Goal: Information Seeking & Learning: Compare options

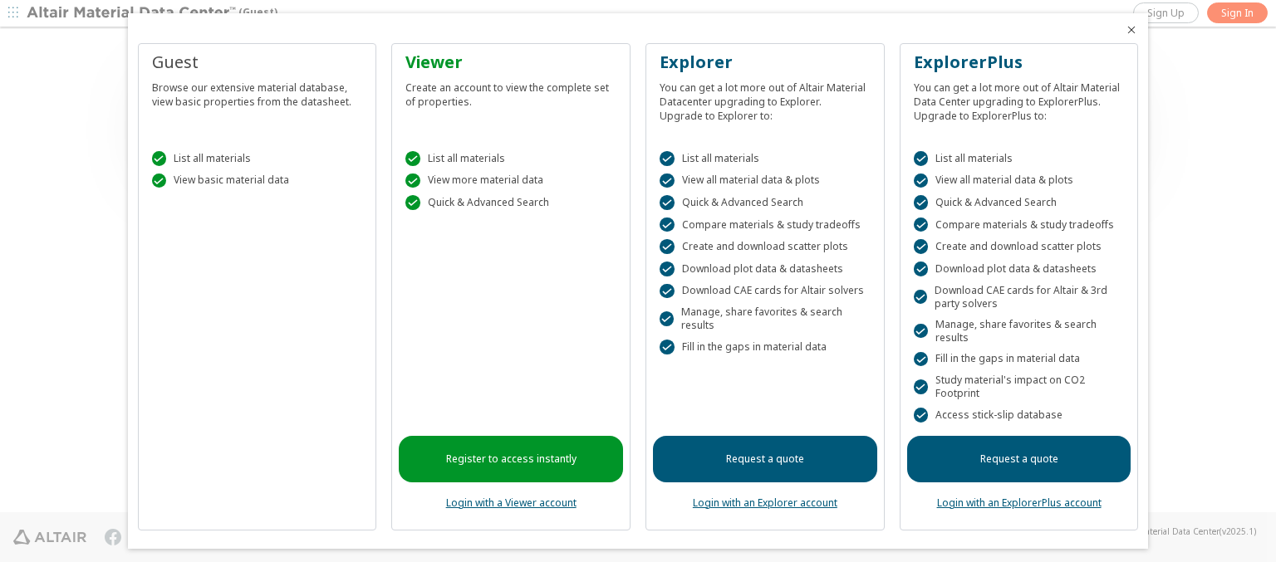
click at [1125, 30] on icon "Close" at bounding box center [1131, 29] width 13 height 13
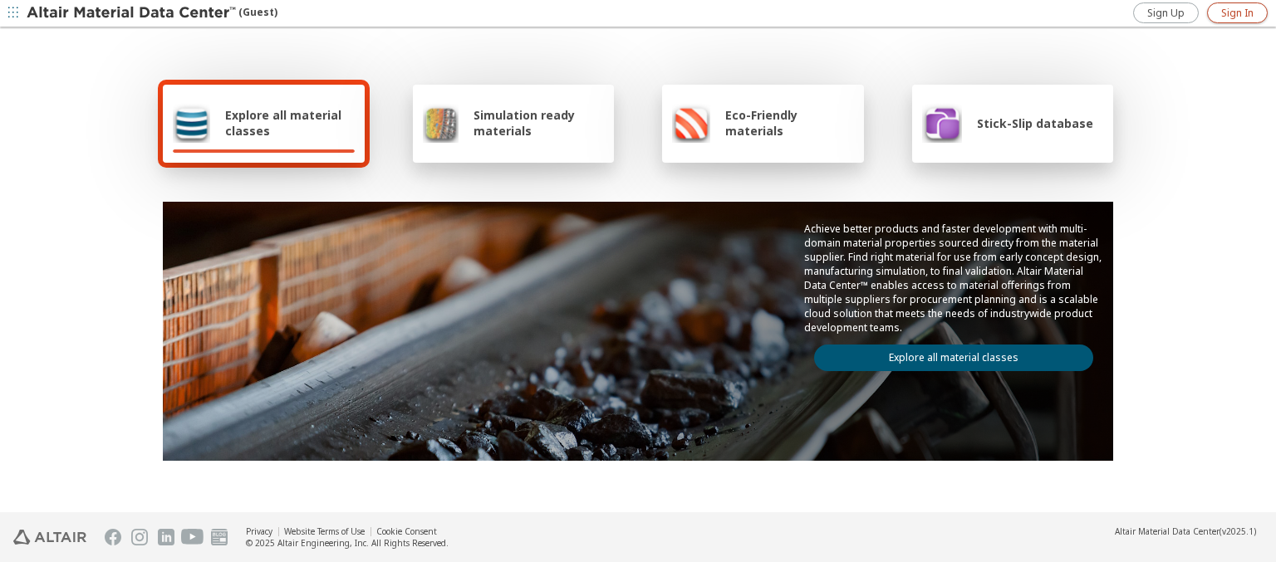
click at [1237, 12] on span "Sign In" at bounding box center [1237, 13] width 32 height 13
click at [132, 13] on img at bounding box center [133, 13] width 212 height 17
click at [283, 123] on span "Explore all material classes" at bounding box center [290, 123] width 130 height 32
click at [947, 354] on link "Explore all material classes" at bounding box center [953, 358] width 279 height 27
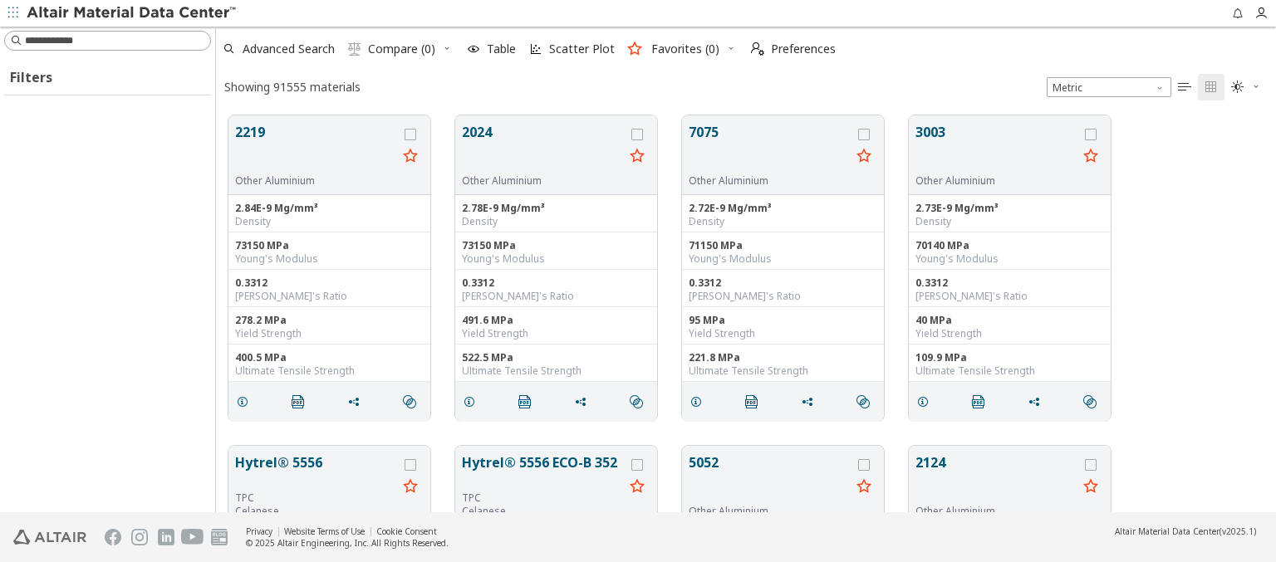
scroll to position [397, 1047]
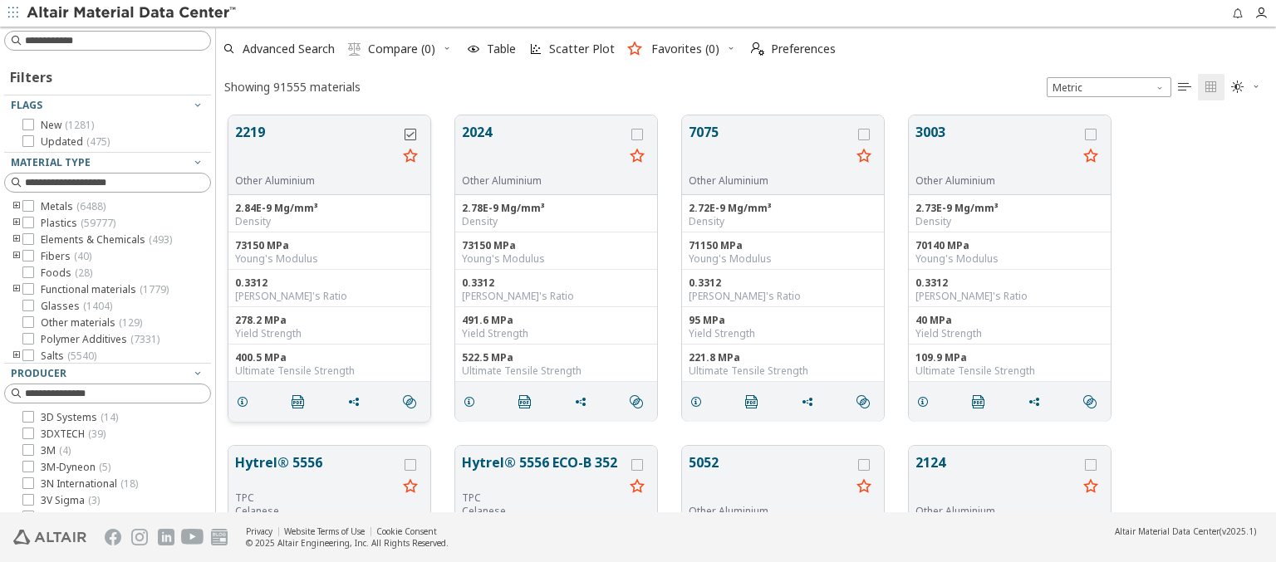
click at [412, 134] on icon "grid" at bounding box center [411, 135] width 12 height 12
click at [639, 134] on icon "grid" at bounding box center [637, 135] width 12 height 12
click at [402, 49] on span "Compare (2)" at bounding box center [401, 49] width 67 height 12
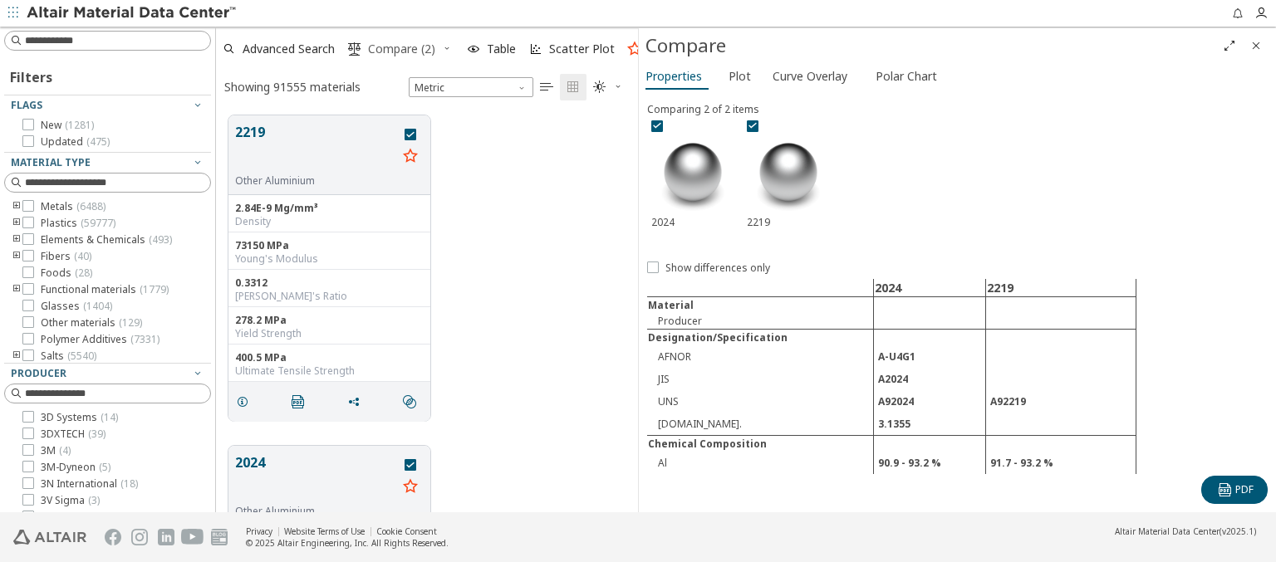
scroll to position [397, 409]
click at [402, 49] on span "Compare (2)" at bounding box center [401, 49] width 67 height 12
click at [1229, 45] on icon "Full Screen" at bounding box center [1229, 45] width 13 height 13
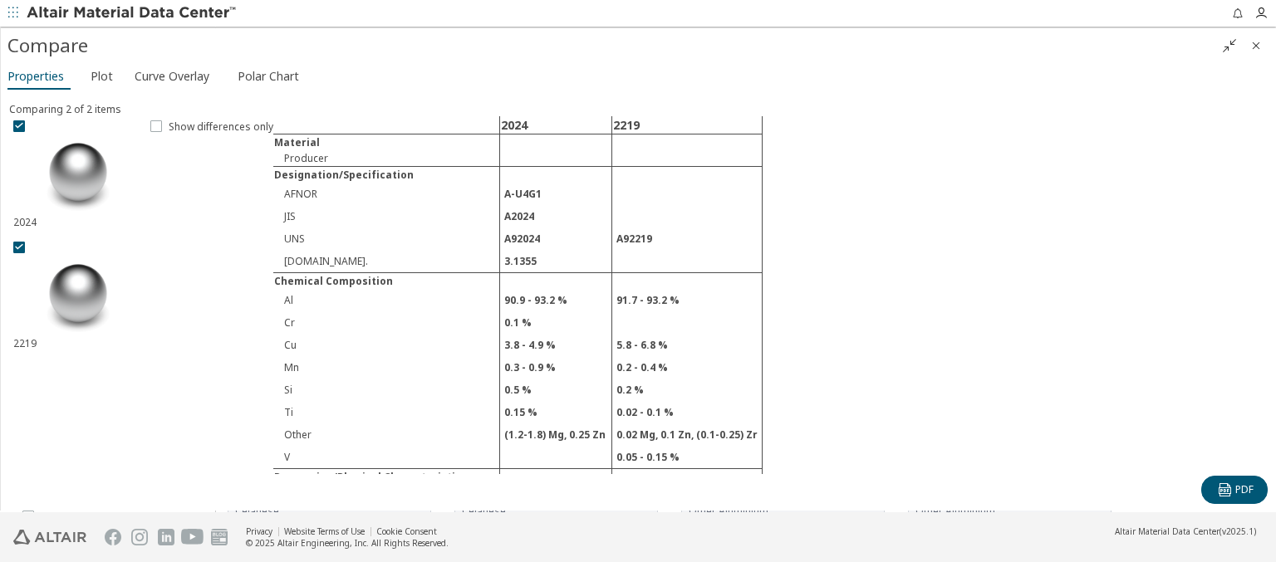
scroll to position [397, 1047]
click at [1229, 45] on icon "" at bounding box center [1229, 45] width 13 height 13
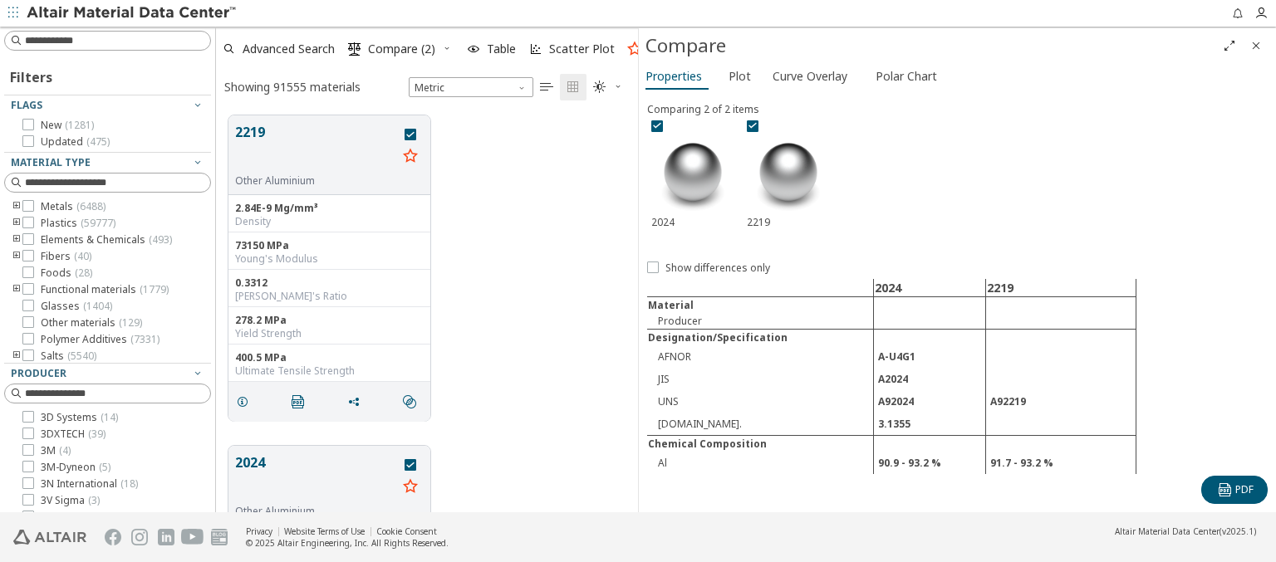
scroll to position [397, 409]
click at [707, 267] on span "Show differences only" at bounding box center [717, 268] width 105 height 13
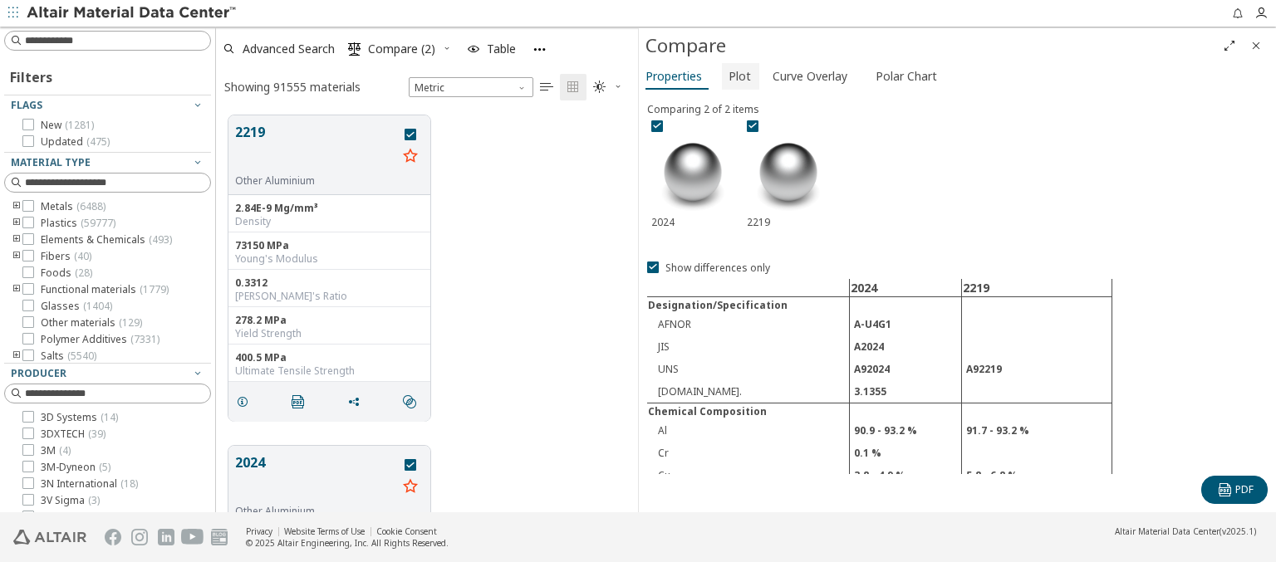
click at [737, 76] on span "Plot" at bounding box center [739, 76] width 22 height 27
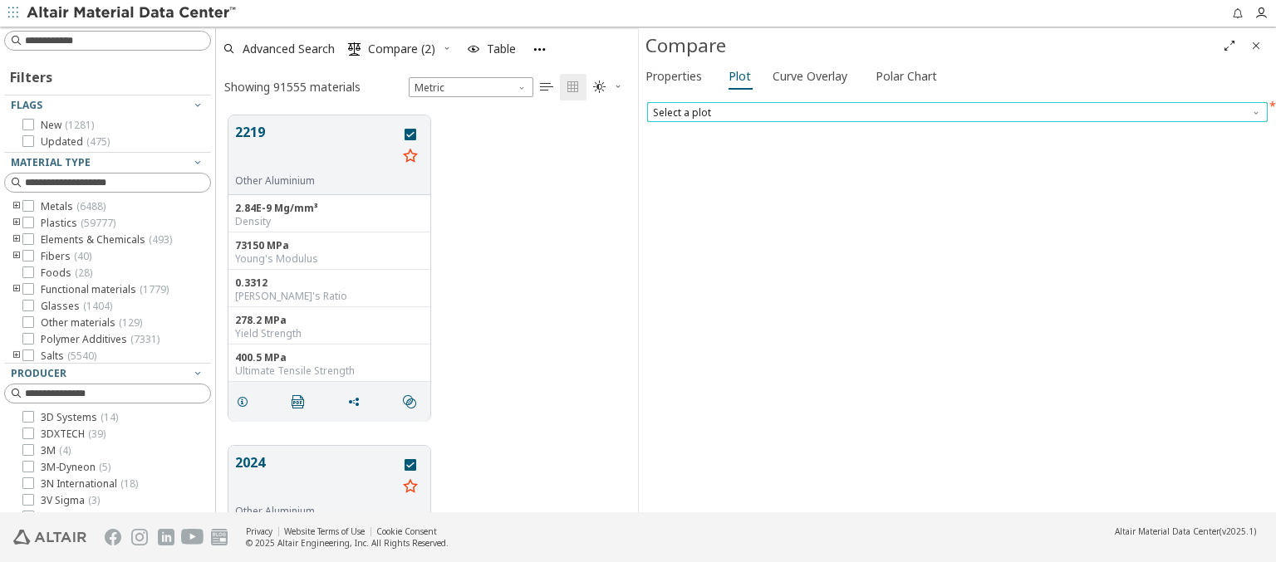
click at [957, 111] on span "Select a plot" at bounding box center [957, 112] width 621 height 20
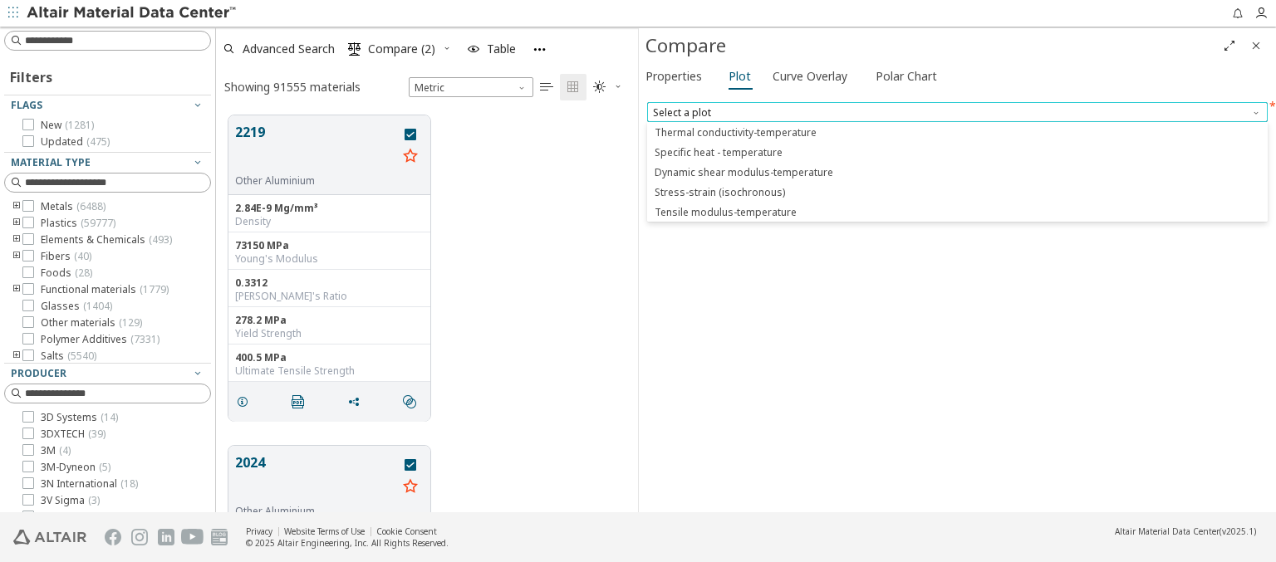
click at [957, 111] on span "Select a plot" at bounding box center [957, 112] width 621 height 20
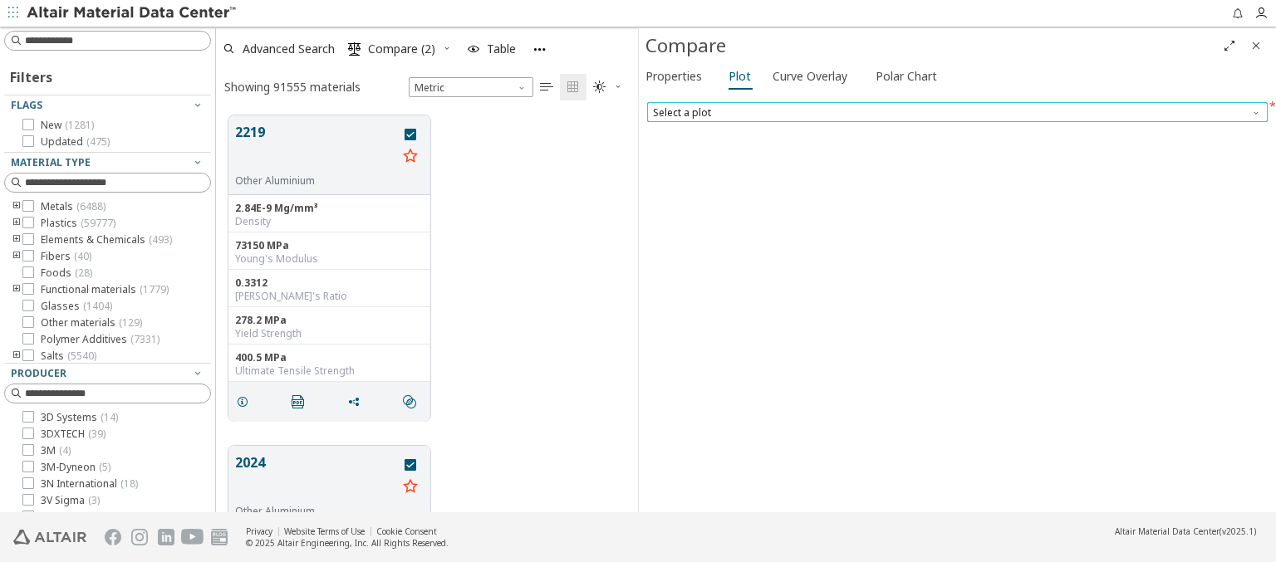
click at [957, 111] on span "Select a plot" at bounding box center [957, 112] width 621 height 20
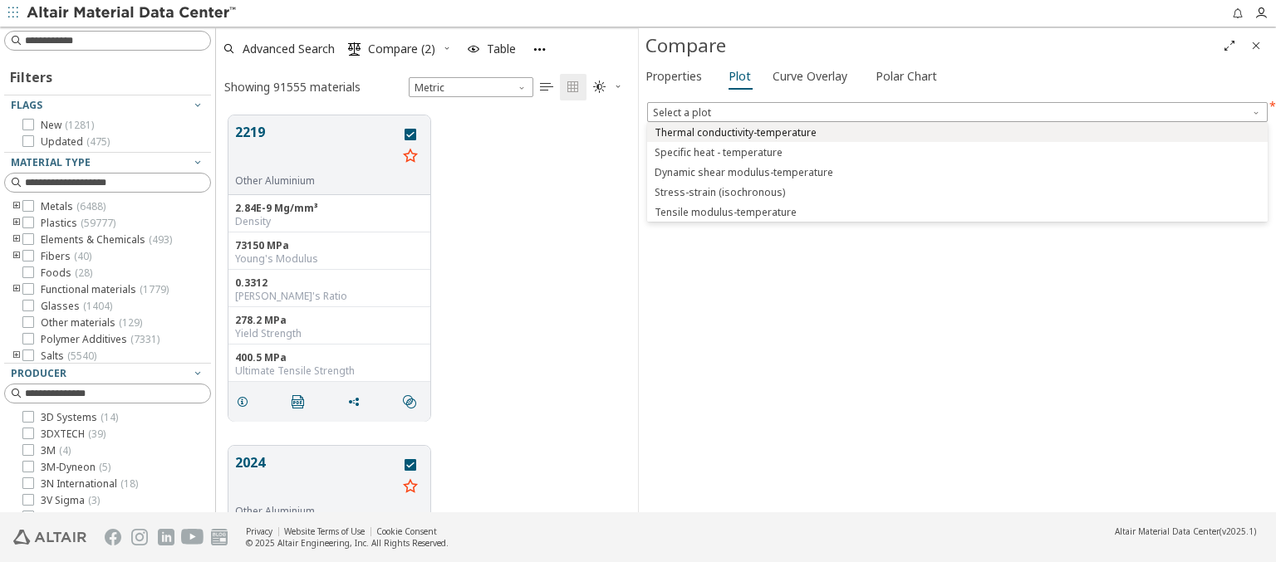
click at [734, 132] on span "Thermal conductivity-temperature" at bounding box center [736, 132] width 162 height 13
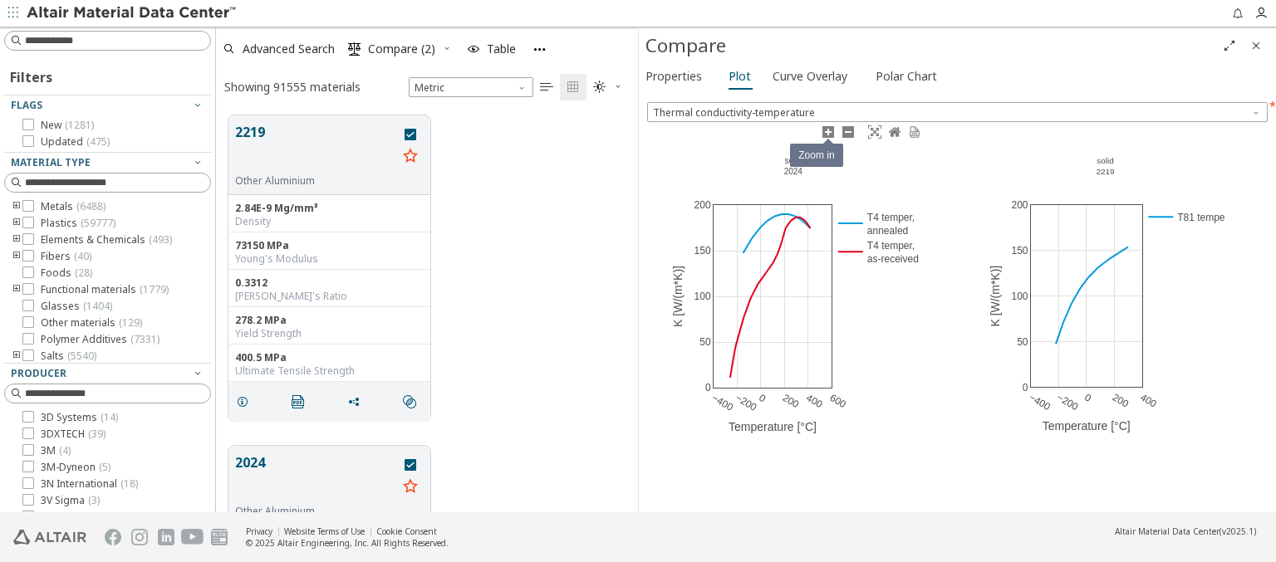
click at [827, 131] on icon at bounding box center [828, 131] width 13 height 13
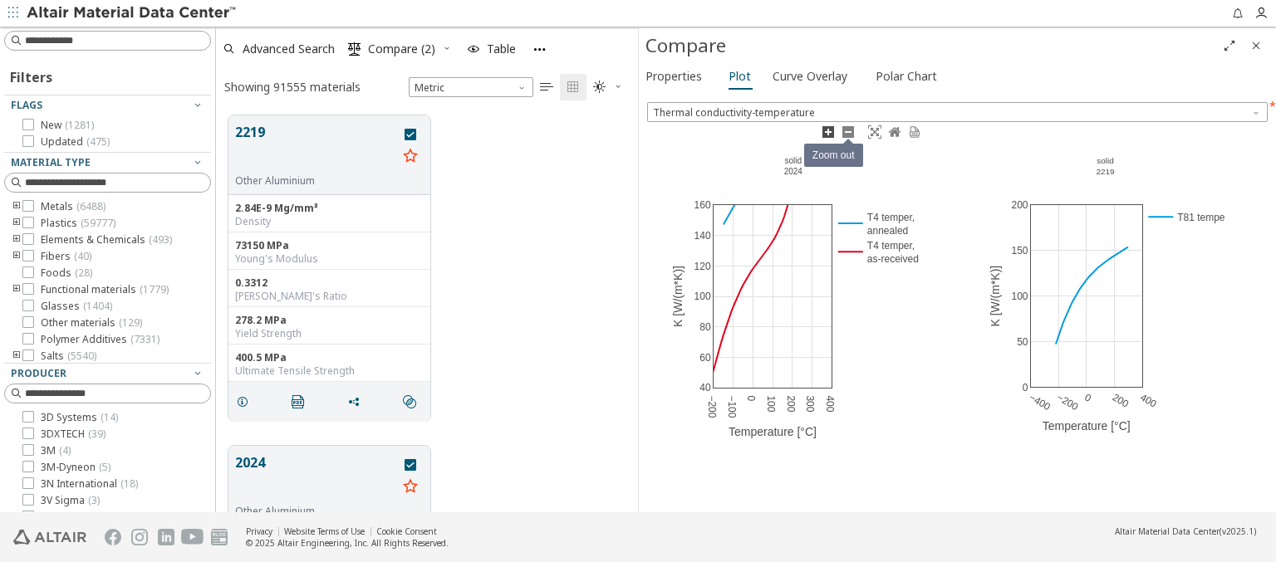
click at [847, 131] on icon at bounding box center [847, 131] width 13 height 13
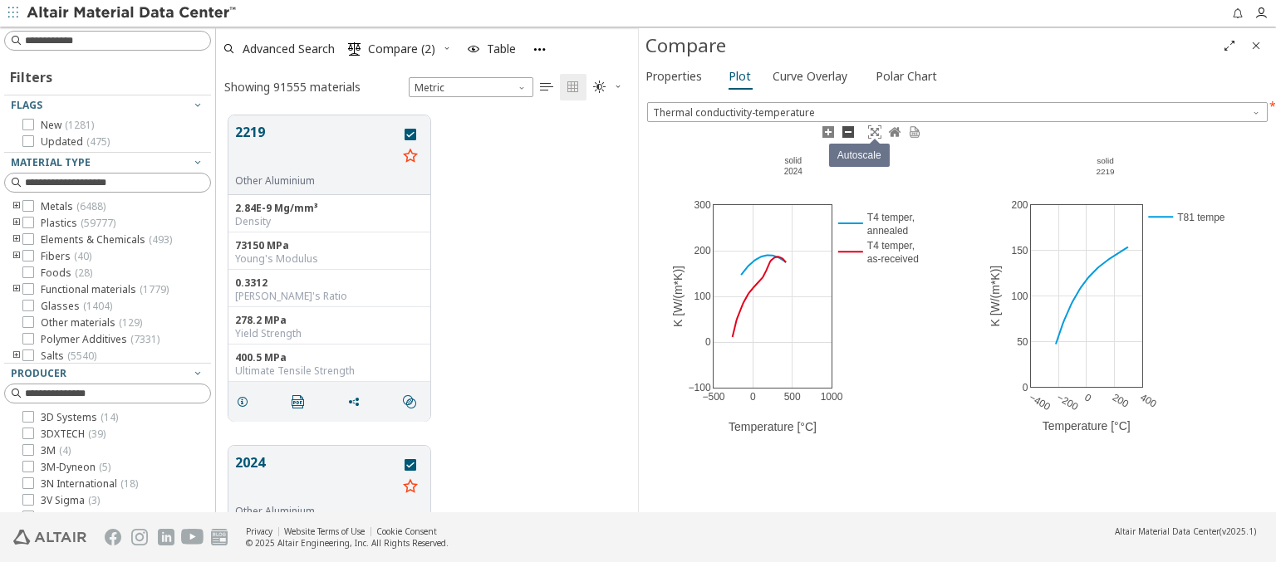
click at [874, 131] on icon at bounding box center [874, 131] width 13 height 13
click at [894, 131] on icon at bounding box center [894, 131] width 12 height 9
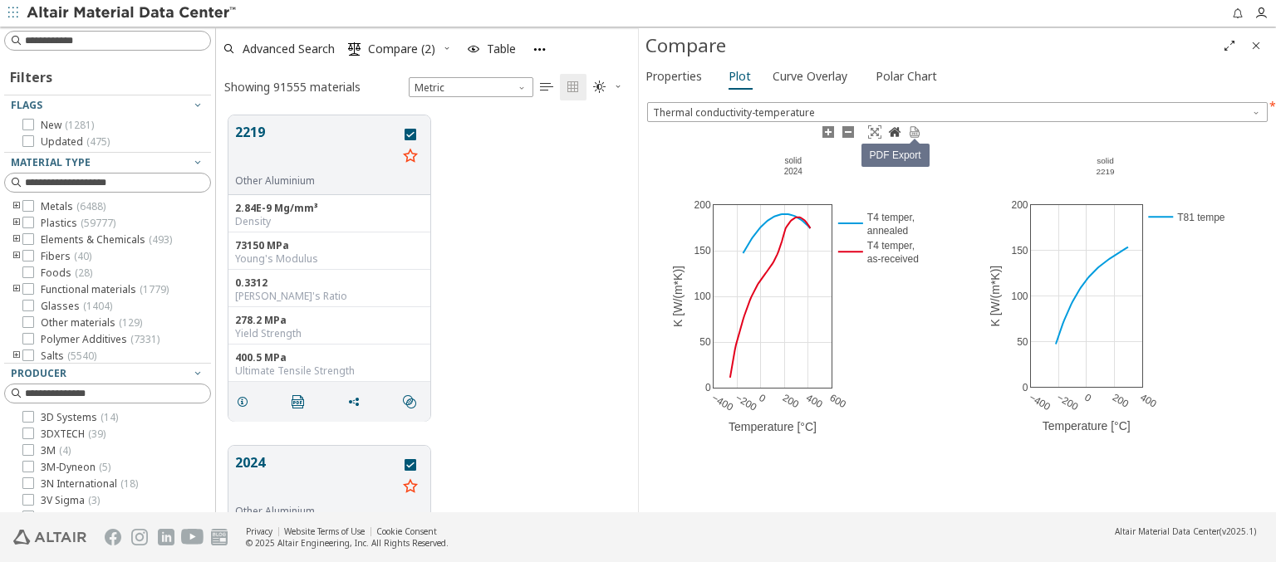
click at [914, 131] on icon at bounding box center [915, 131] width 10 height 11
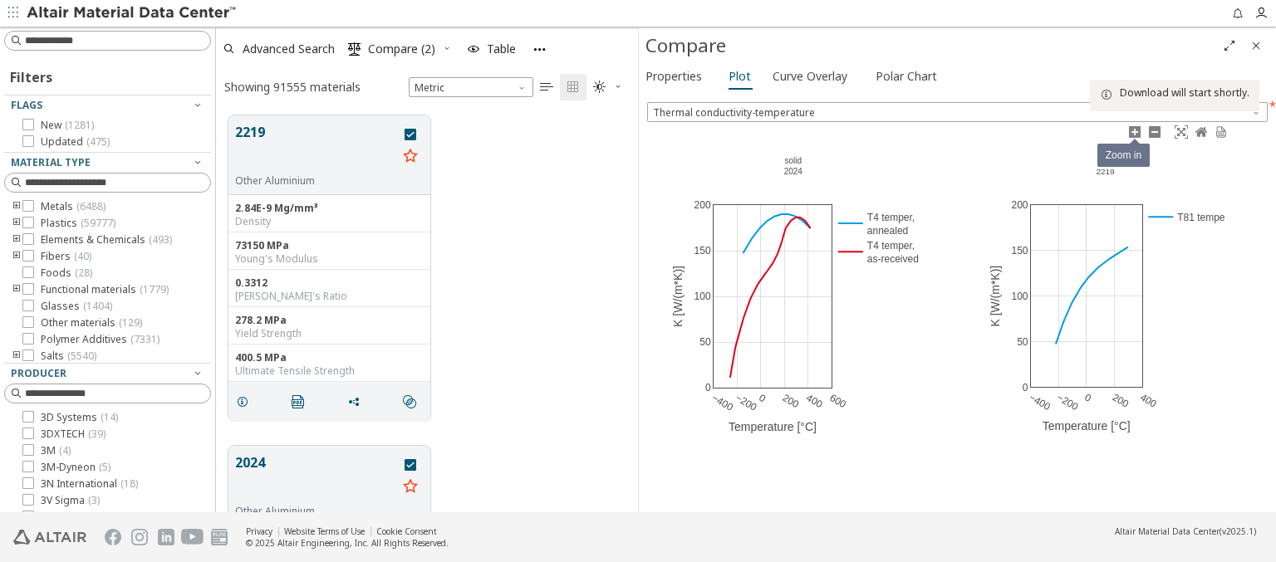
click at [1134, 131] on icon at bounding box center [1134, 131] width 13 height 13
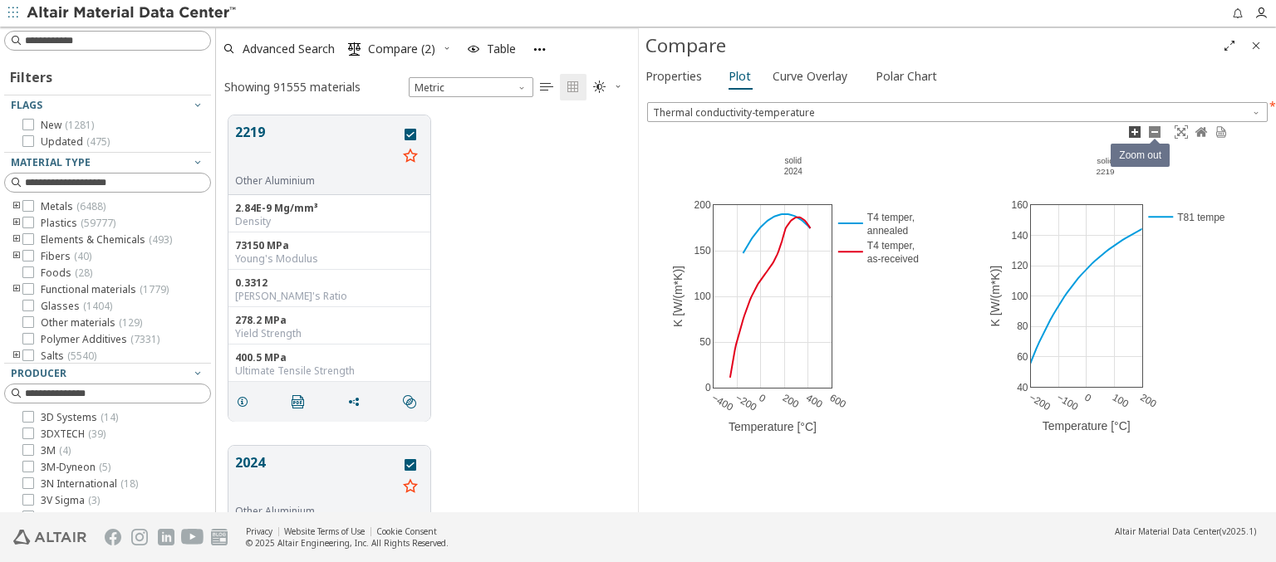
click at [1154, 131] on icon at bounding box center [1154, 131] width 13 height 13
click at [1180, 131] on icon at bounding box center [1181, 131] width 13 height 13
click at [1200, 131] on icon at bounding box center [1201, 131] width 12 height 9
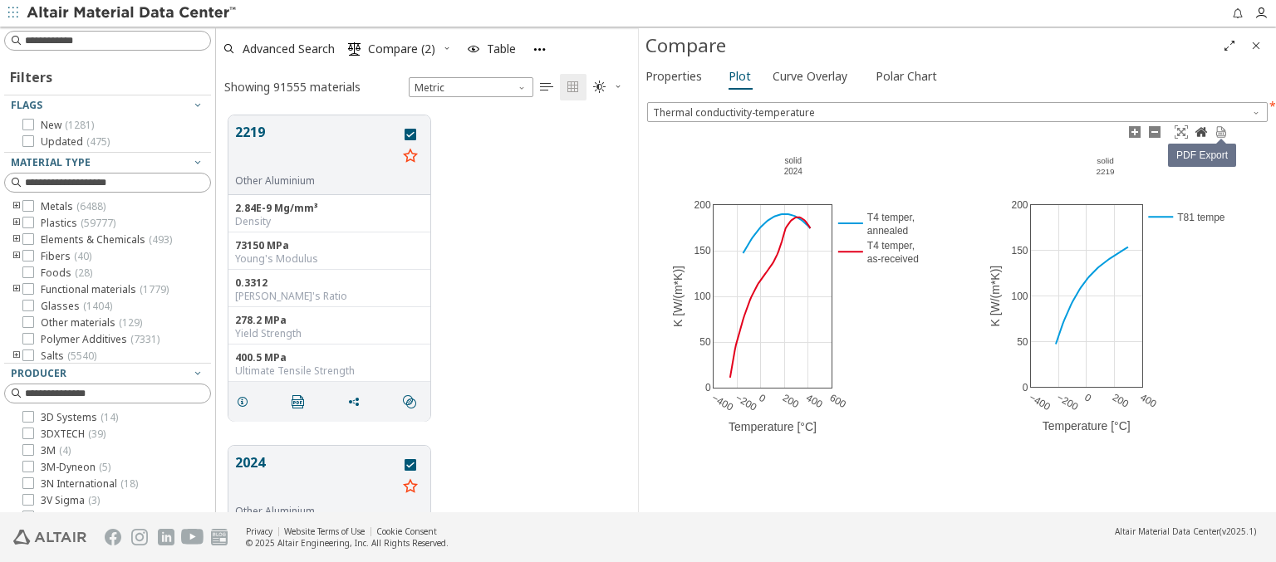
click at [1220, 131] on icon at bounding box center [1221, 131] width 10 height 11
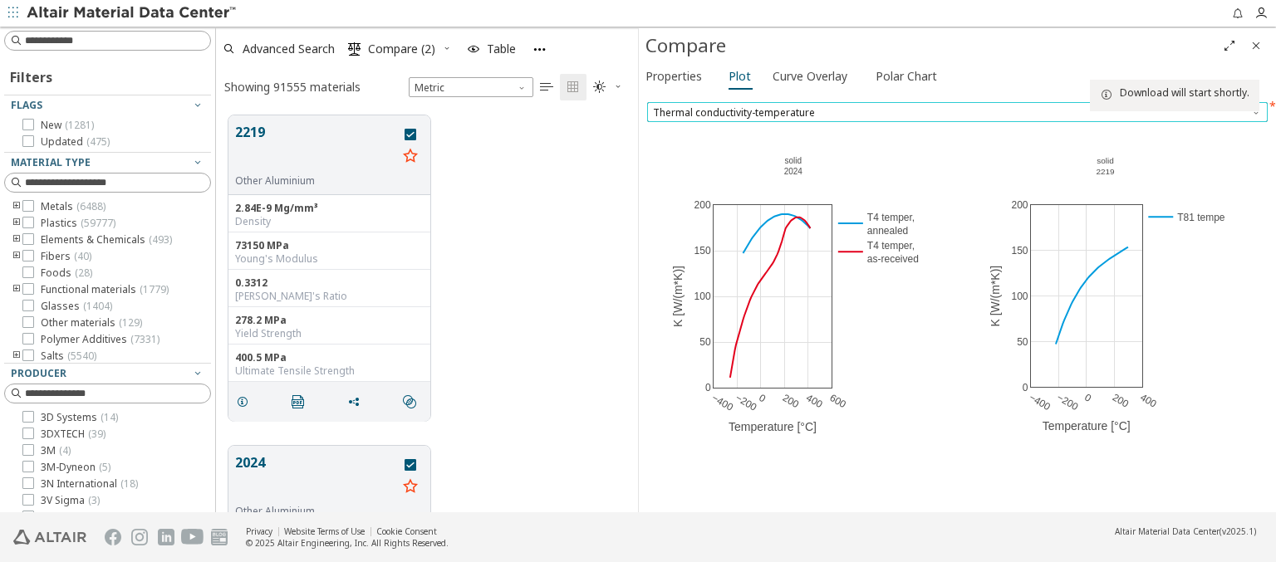
click at [957, 111] on span "Thermal conductivity-temperature" at bounding box center [957, 112] width 621 height 20
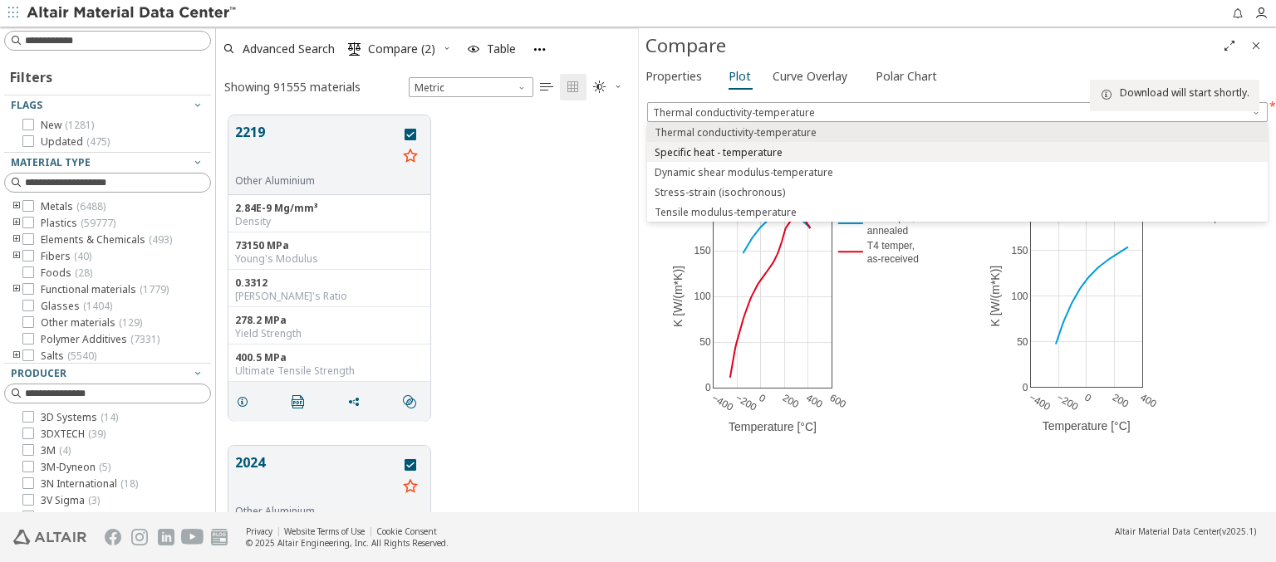
click at [717, 152] on span "Specific heat - temperature" at bounding box center [719, 152] width 128 height 13
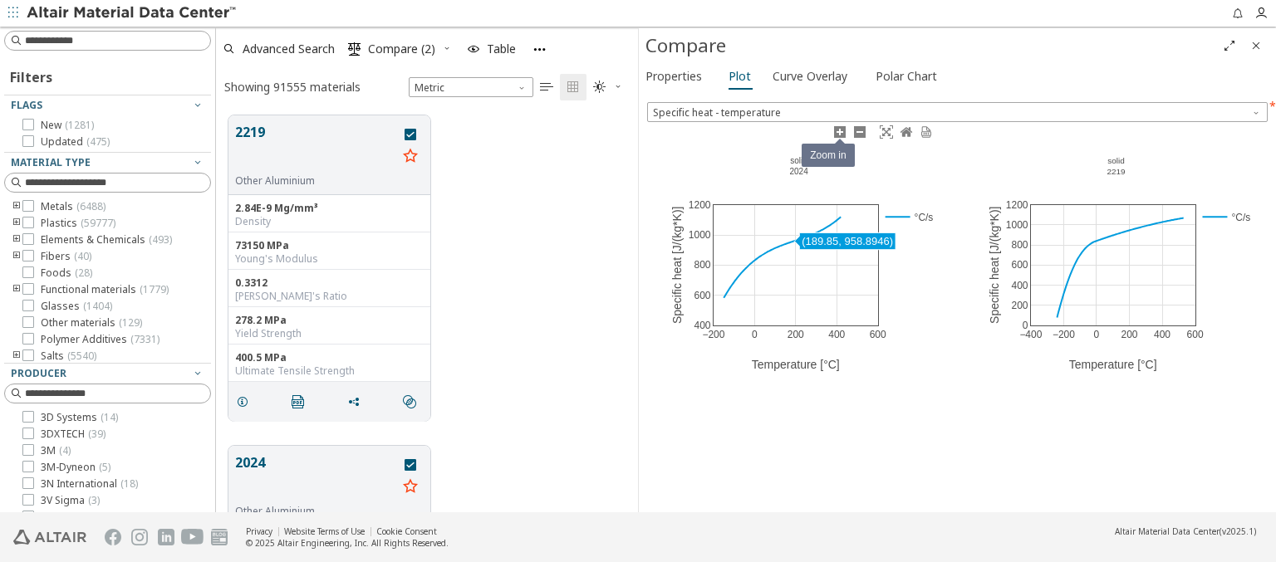
click at [839, 131] on icon at bounding box center [839, 131] width 13 height 13
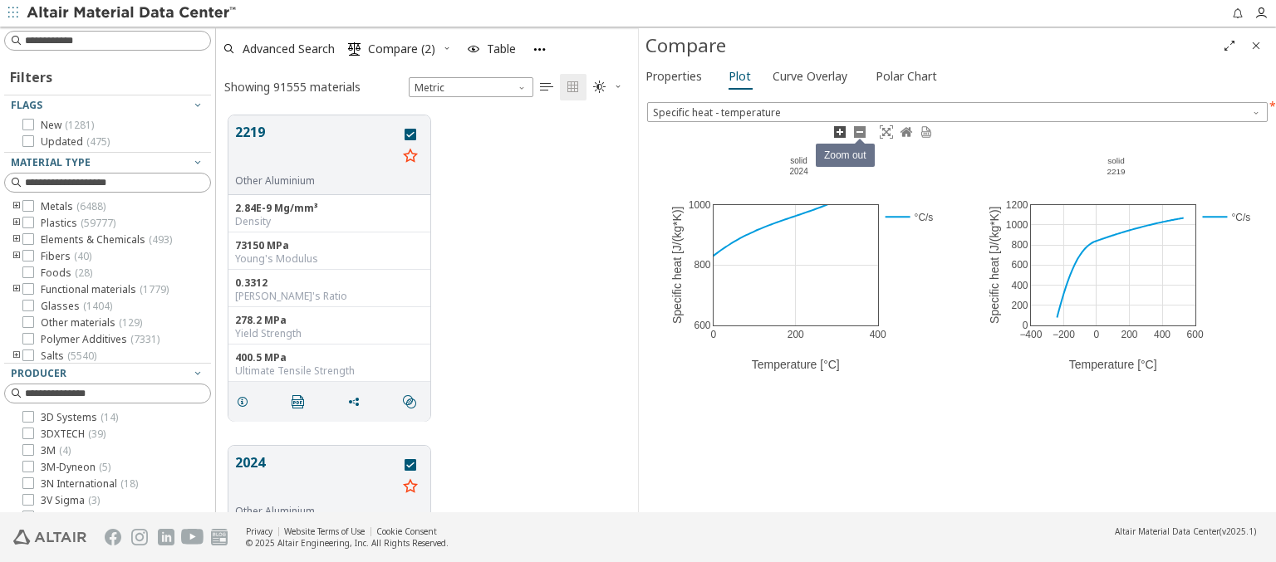
click at [859, 131] on icon at bounding box center [859, 131] width 13 height 13
click at [885, 131] on icon at bounding box center [886, 131] width 13 height 13
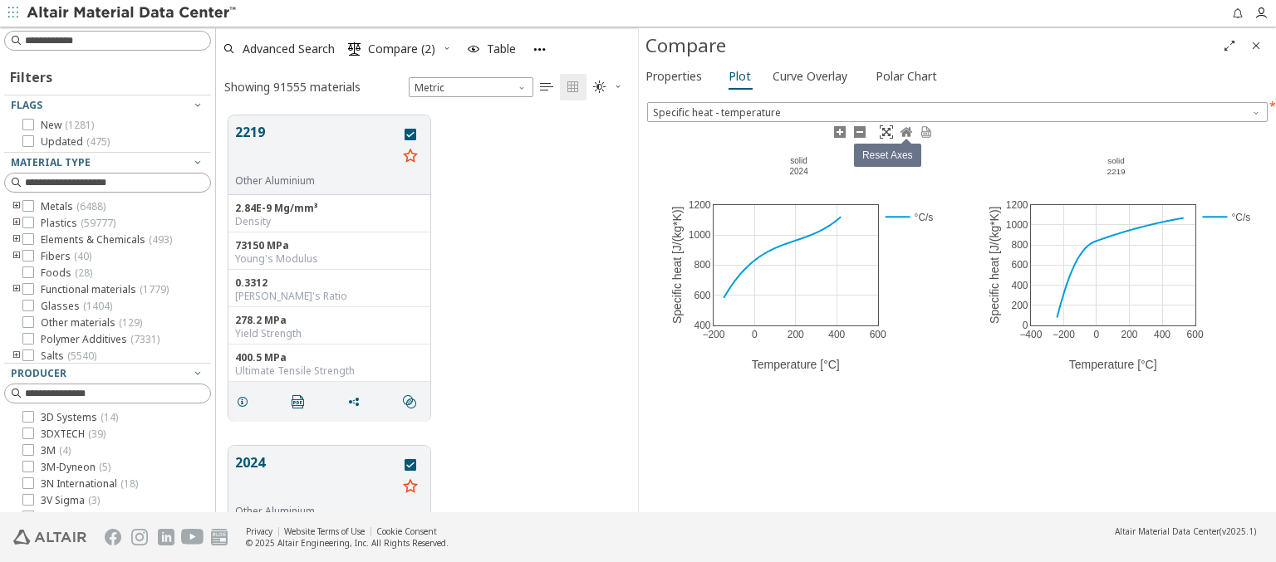
click at [905, 131] on icon at bounding box center [906, 131] width 12 height 9
click at [925, 131] on icon at bounding box center [926, 131] width 10 height 11
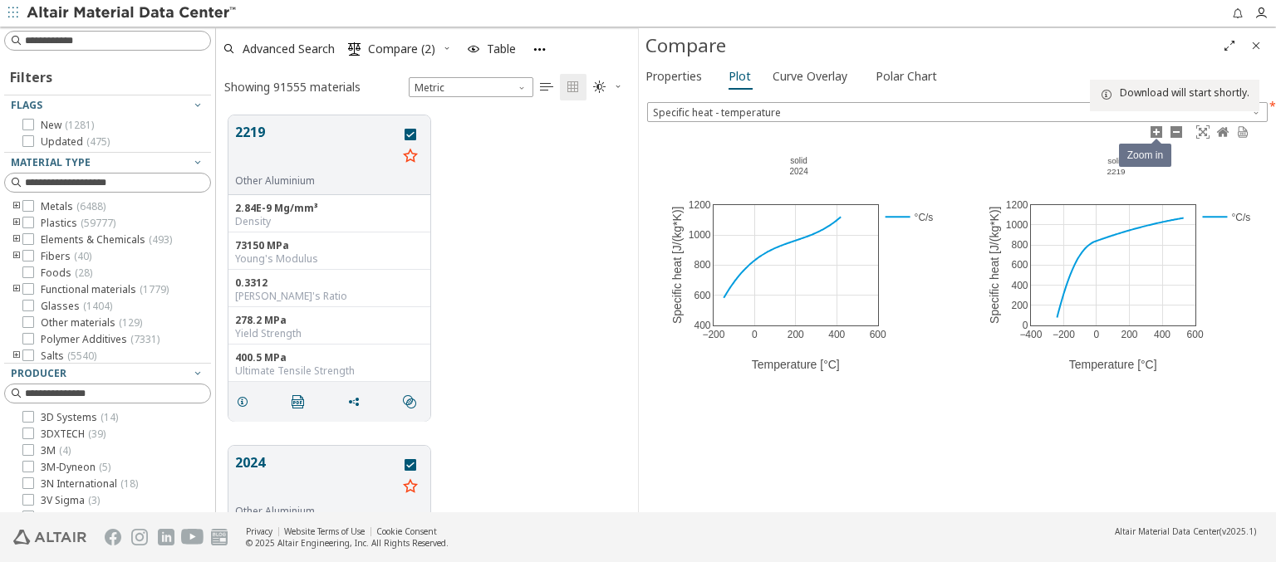
click at [1155, 131] on icon at bounding box center [1156, 131] width 13 height 13
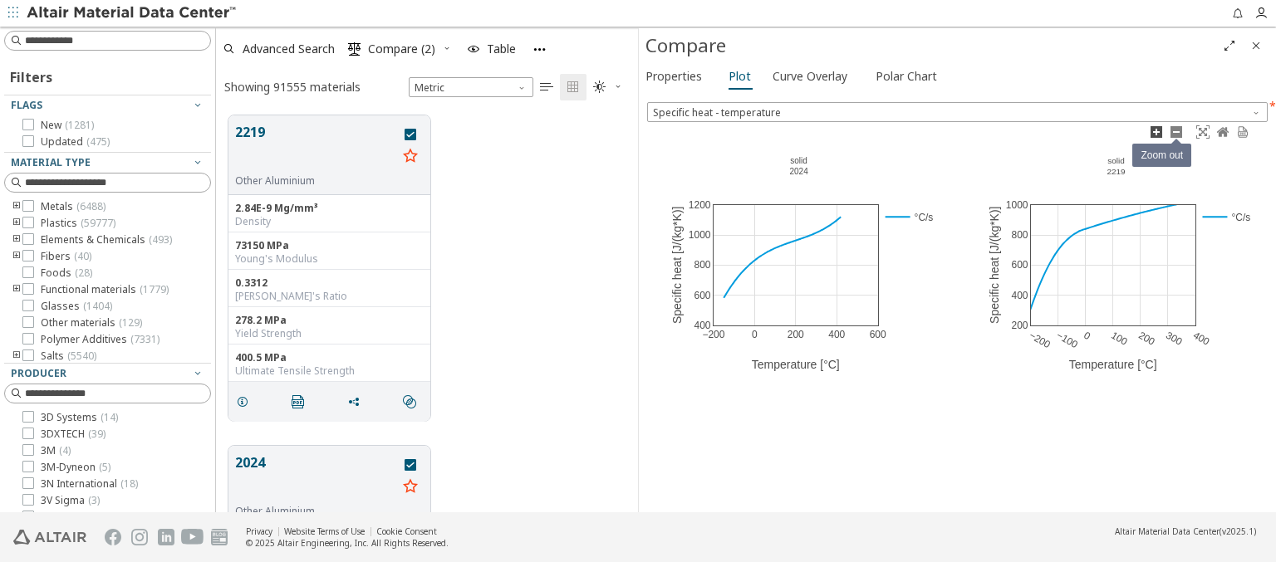
click at [1175, 131] on icon at bounding box center [1176, 131] width 13 height 13
click at [1202, 131] on icon at bounding box center [1202, 131] width 13 height 13
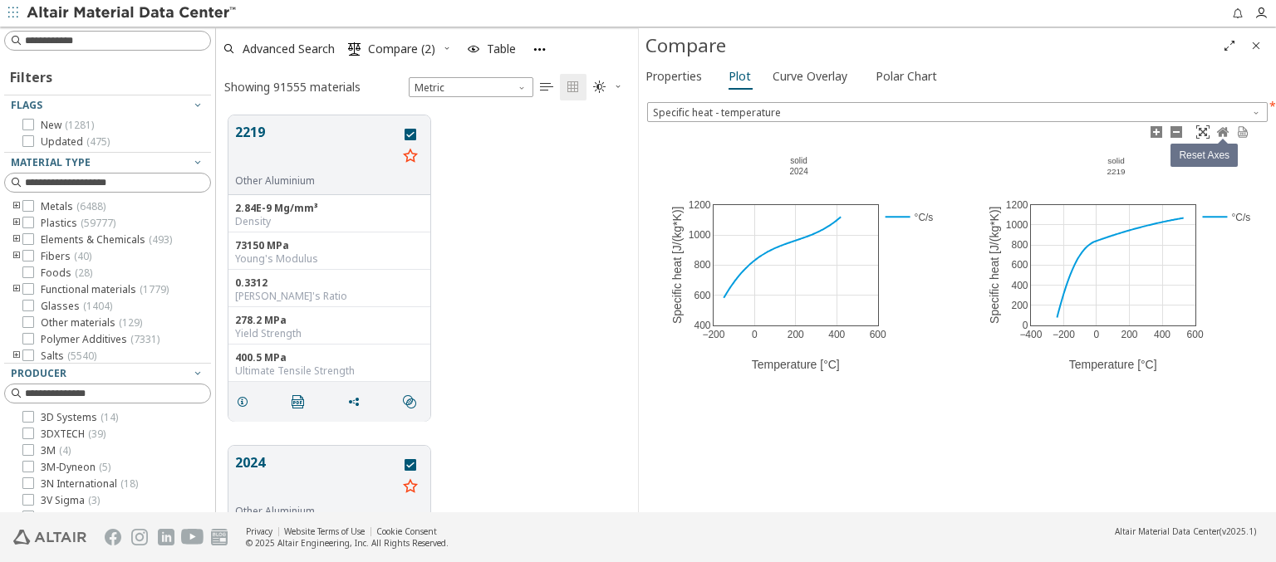
click at [1222, 131] on icon at bounding box center [1223, 131] width 12 height 9
click at [1242, 131] on icon at bounding box center [1243, 131] width 10 height 11
click at [957, 111] on span "Specific heat - temperature" at bounding box center [957, 112] width 621 height 20
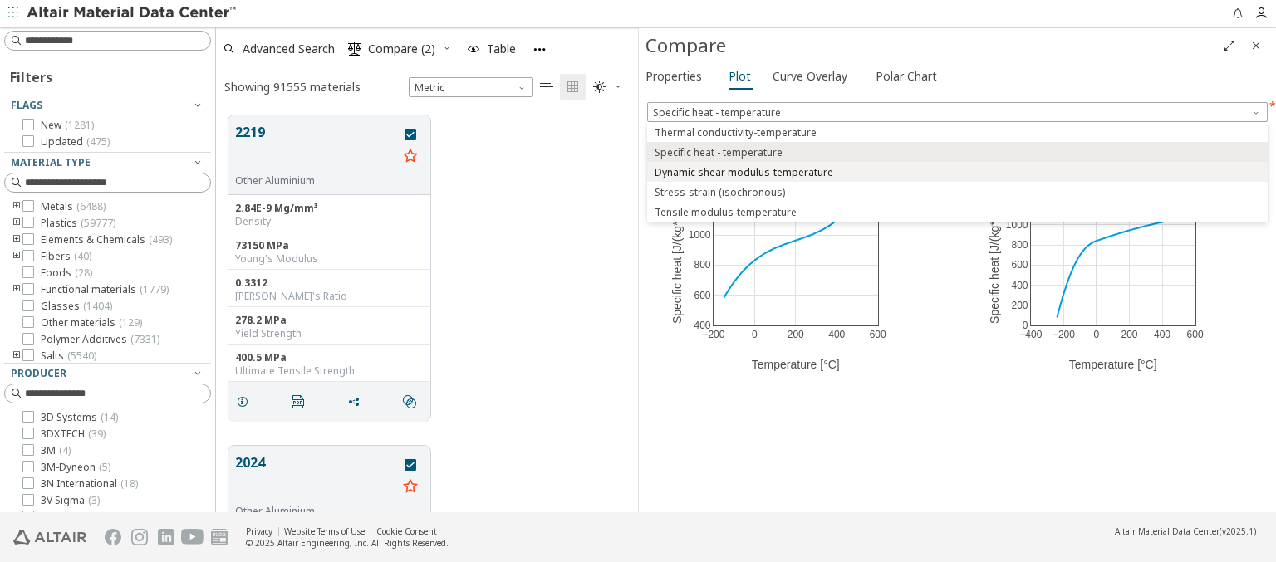
click at [742, 172] on span "Dynamic shear modulus-temperature" at bounding box center [744, 172] width 179 height 13
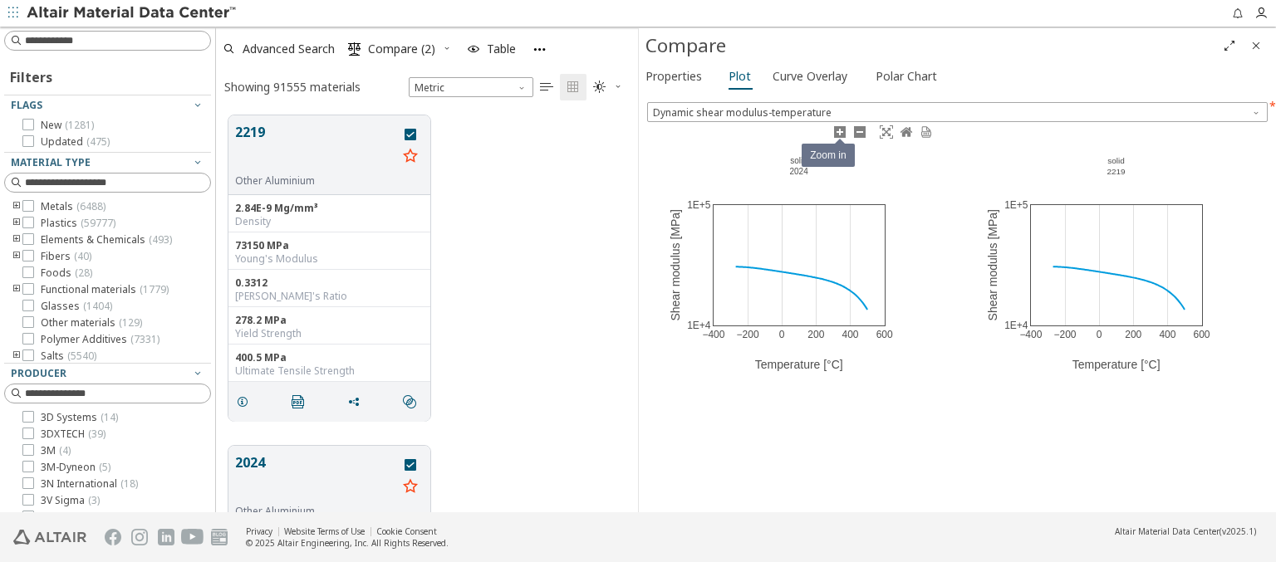
click at [839, 131] on icon at bounding box center [839, 131] width 13 height 13
click at [859, 131] on icon at bounding box center [859, 131] width 13 height 13
click at [885, 131] on icon at bounding box center [886, 131] width 13 height 13
click at [905, 131] on icon at bounding box center [906, 131] width 12 height 9
click at [925, 131] on icon at bounding box center [926, 131] width 10 height 11
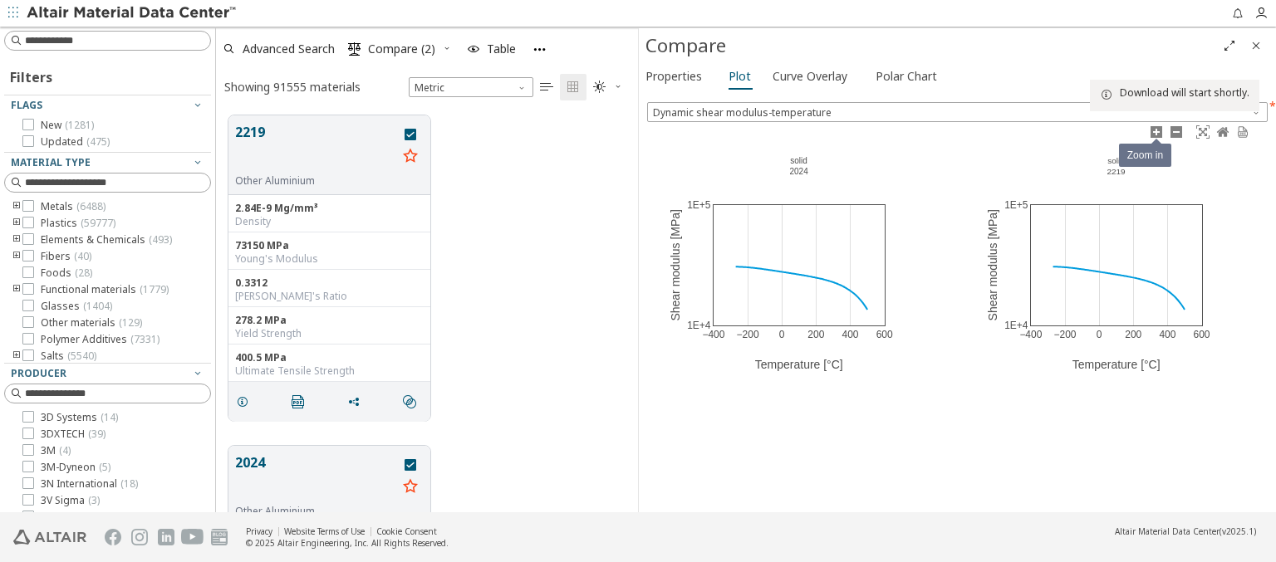
click at [1155, 131] on icon at bounding box center [1156, 131] width 13 height 13
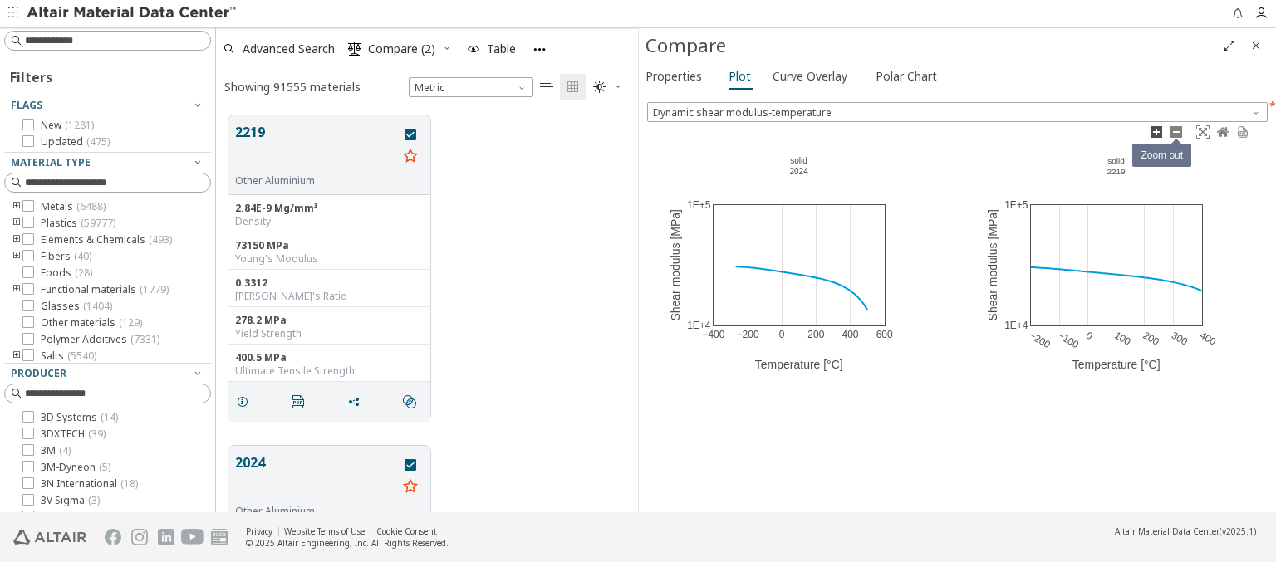
click at [1175, 131] on icon at bounding box center [1176, 131] width 13 height 13
click at [1202, 131] on icon at bounding box center [1202, 131] width 13 height 13
click at [1222, 131] on icon at bounding box center [1223, 131] width 12 height 9
click at [1242, 131] on icon at bounding box center [1243, 131] width 10 height 11
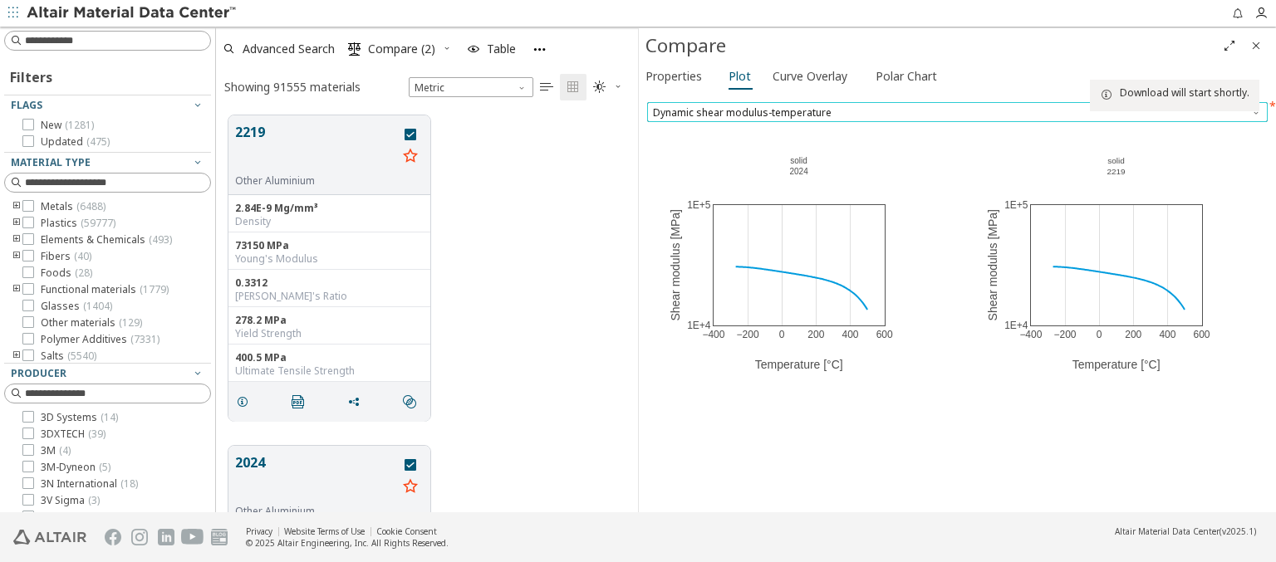
click at [957, 111] on span "Dynamic shear modulus-temperature" at bounding box center [957, 112] width 621 height 20
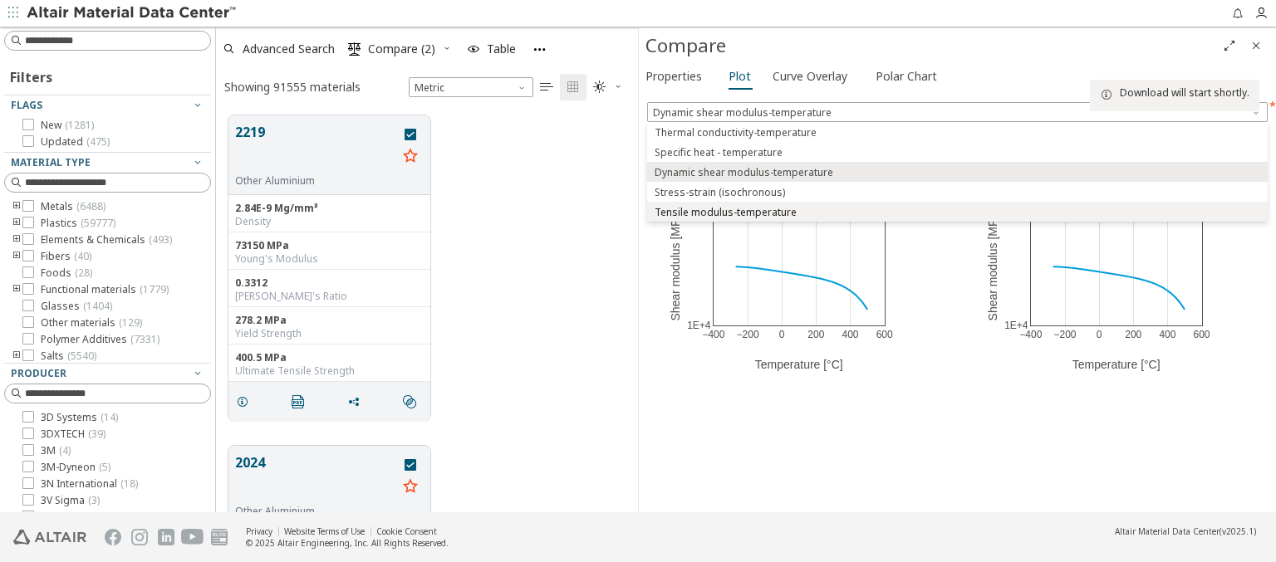
click at [723, 212] on span "Tensile modulus-temperature" at bounding box center [726, 212] width 142 height 13
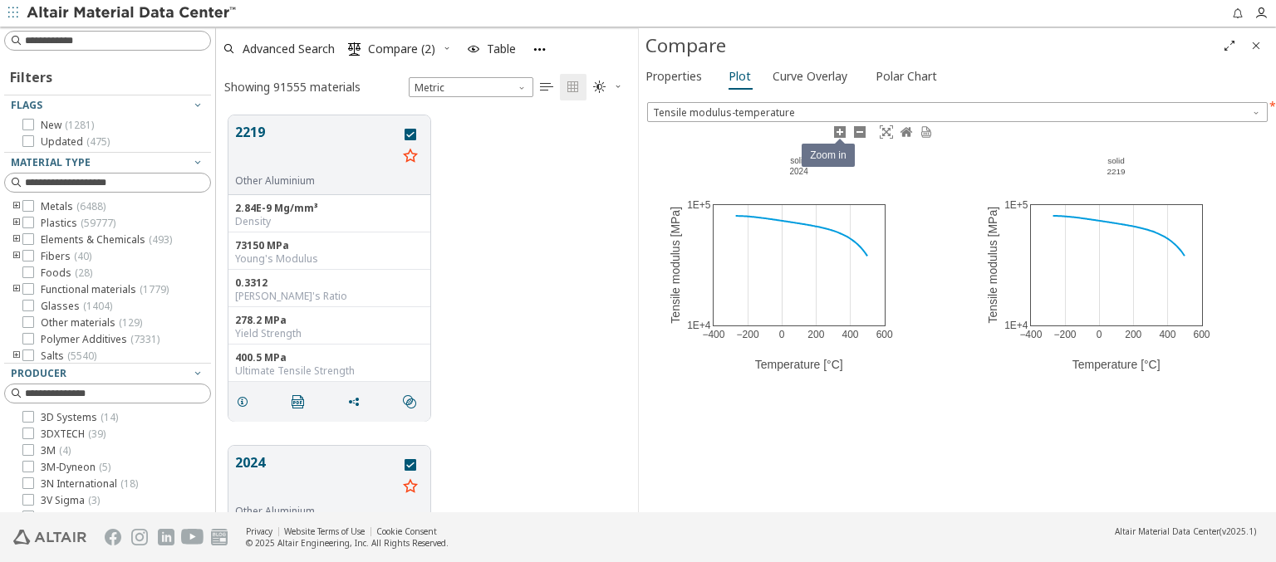
click at [839, 131] on icon at bounding box center [839, 131] width 13 height 13
click at [859, 131] on icon at bounding box center [859, 131] width 13 height 13
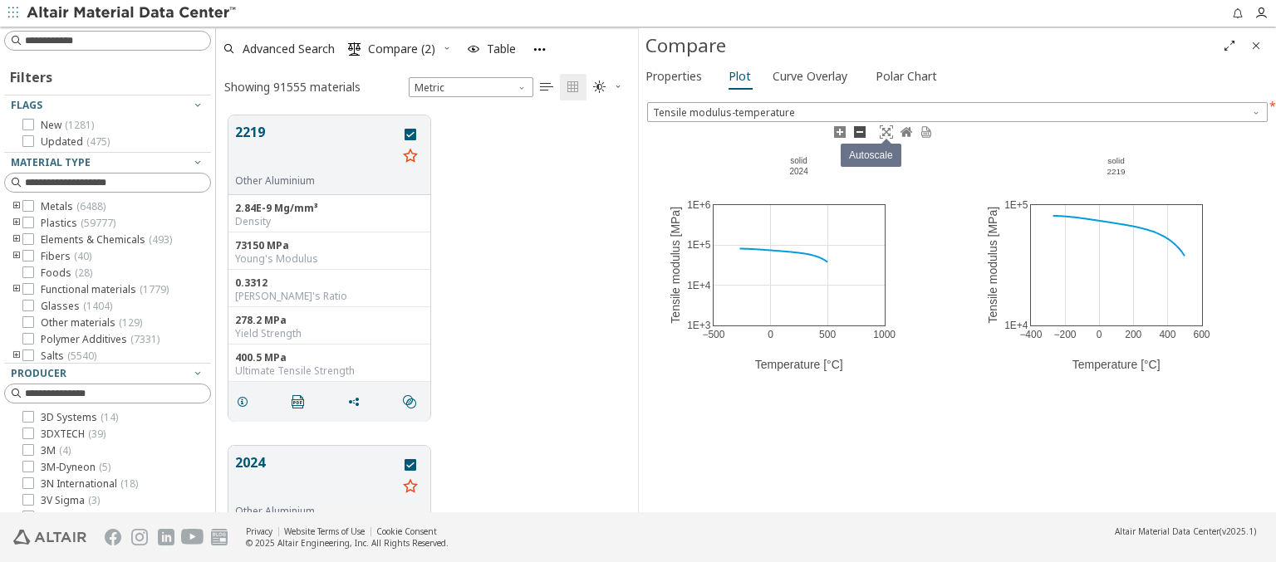
click at [885, 131] on icon at bounding box center [886, 131] width 13 height 13
click at [905, 131] on icon at bounding box center [906, 131] width 12 height 9
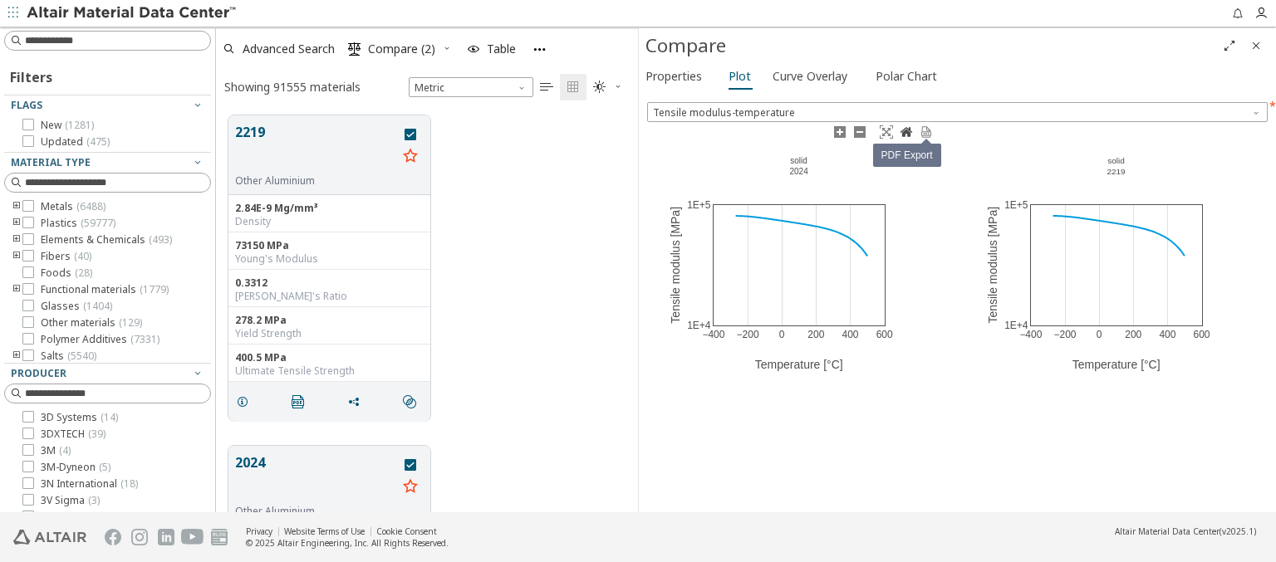
click at [925, 131] on icon at bounding box center [926, 131] width 10 height 11
